Goal: Information Seeking & Learning: Learn about a topic

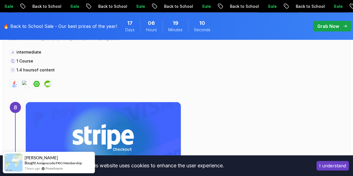
scroll to position [1797, 0]
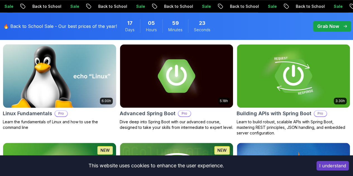
scroll to position [183, 0]
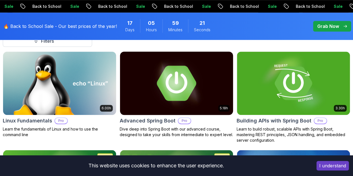
click at [191, 118] on p "Pro" at bounding box center [184, 121] width 12 height 6
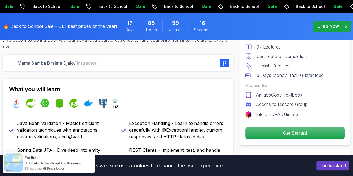
scroll to position [189, 0]
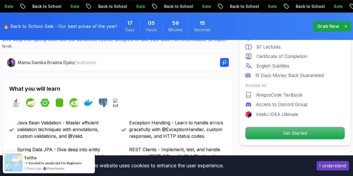
click at [283, 122] on div "Pro Course Includes: 5.18 Hours 97 Lectures Certificate of Completion English S…" at bounding box center [295, 73] width 112 height 143
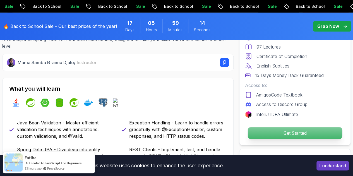
click at [281, 135] on p "Get Started" at bounding box center [295, 133] width 94 height 12
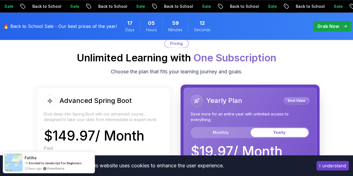
scroll to position [1303, 0]
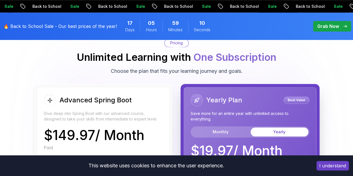
click at [247, 48] on body "Sale Back to School Sale Back to School Sale Back to School Sale Back to School…" at bounding box center [176, 50] width 353 height 2707
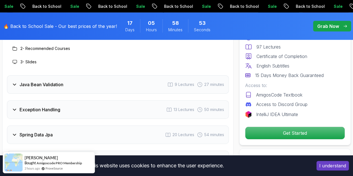
scroll to position [891, 0]
click at [118, 90] on div "Java Bean Validation 9 Lectures 27 minutes" at bounding box center [118, 85] width 222 height 18
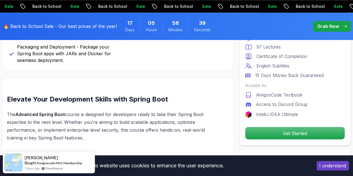
scroll to position [394, 0]
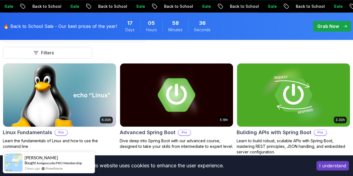
scroll to position [171, 0]
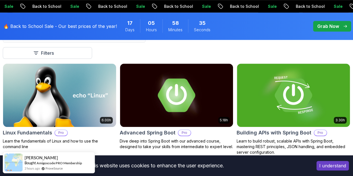
click at [0, 0] on p "Free" at bounding box center [0, 0] width 0 height 0
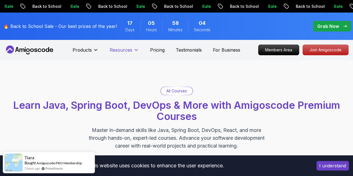
click at [121, 49] on p "Resources" at bounding box center [121, 50] width 23 height 7
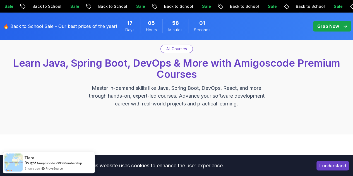
scroll to position [44, 0]
